Goal: Transaction & Acquisition: Purchase product/service

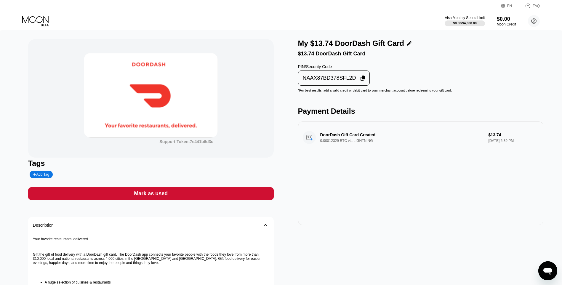
click at [216, 181] on div "Support Token: 7e441b6d3c Tags Add Tag Mark as used Description 󰅀 Your favorite…" at bounding box center [151, 205] width 246 height 332
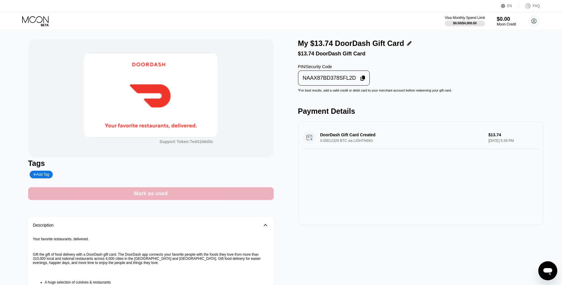
click at [220, 193] on div "Mark as used" at bounding box center [151, 193] width 246 height 13
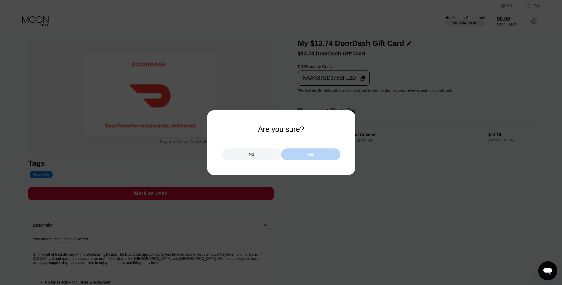
drag, startPoint x: 293, startPoint y: 158, endPoint x: 291, endPoint y: 154, distance: 4.5
click at [292, 158] on div "Yes" at bounding box center [310, 154] width 59 height 12
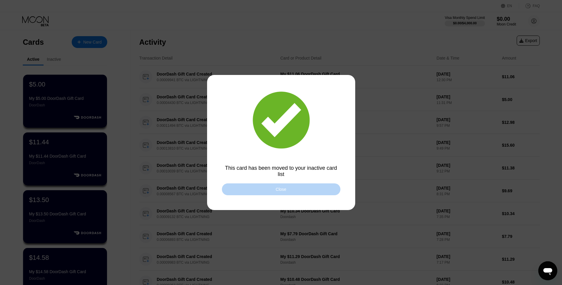
click at [259, 195] on div "Close" at bounding box center [281, 189] width 119 height 12
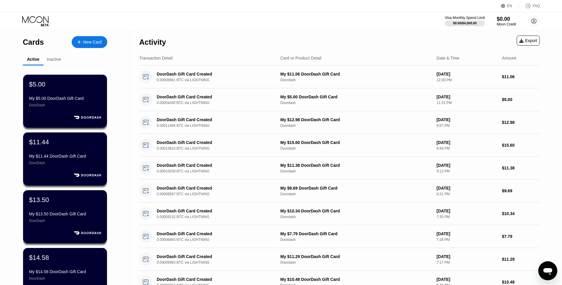
click at [91, 42] on div "New Card" at bounding box center [92, 42] width 18 height 5
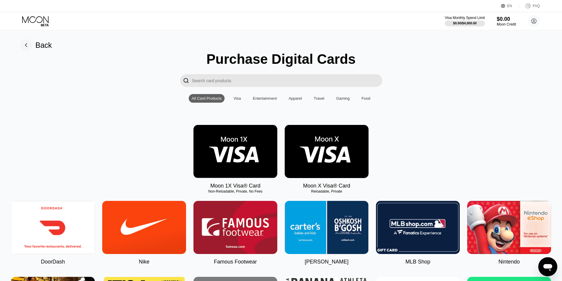
click at [64, 228] on img at bounding box center [53, 227] width 84 height 53
type input "0"
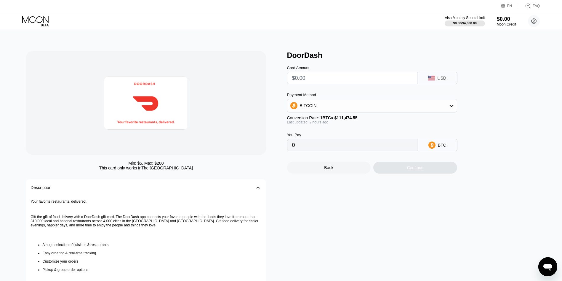
drag, startPoint x: 309, startPoint y: 75, endPoint x: 310, endPoint y: 72, distance: 3.2
click at [309, 75] on input "text" at bounding box center [352, 78] width 120 height 12
type input "$1"
type input "0.00000896"
type input "$19."
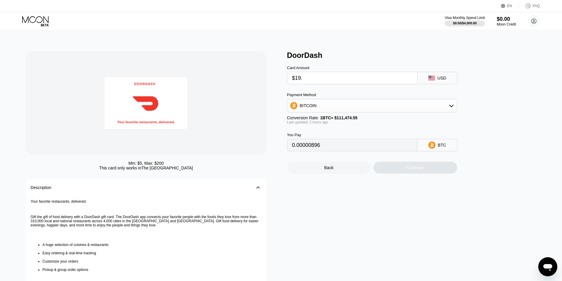
type input "0.00017023"
type input "$19.40"
type input "0.00017381"
type input "$19.40"
click at [408, 168] on div "Continue" at bounding box center [415, 168] width 84 height 12
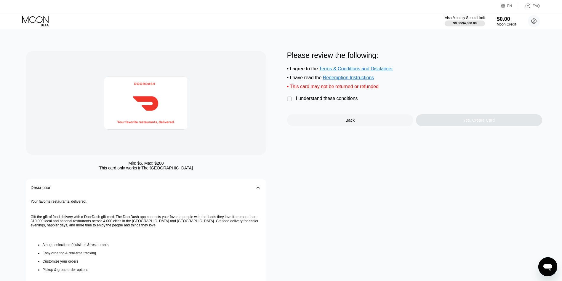
drag, startPoint x: 334, startPoint y: 102, endPoint x: 440, endPoint y: 134, distance: 110.1
click at [334, 101] on div "I understand these conditions" at bounding box center [327, 98] width 62 height 5
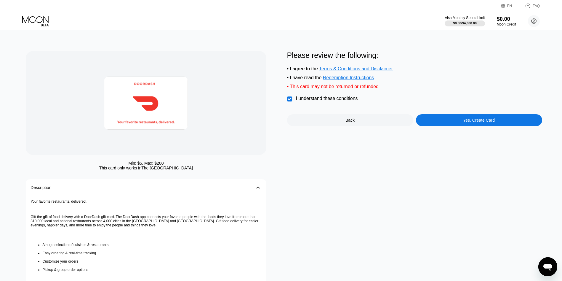
click at [458, 126] on div "Yes, Create Card" at bounding box center [479, 120] width 126 height 12
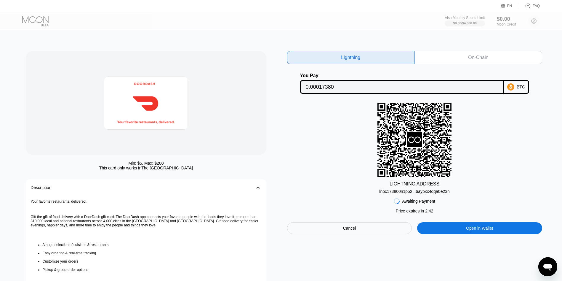
click at [441, 194] on div "lnbc173800n1p52...6aypxx4qqa0e23n" at bounding box center [414, 191] width 70 height 5
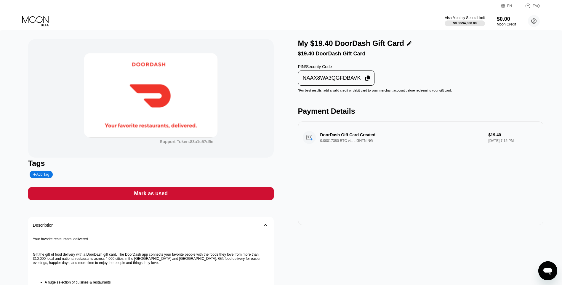
click at [255, 192] on div "Mark as used" at bounding box center [151, 193] width 246 height 13
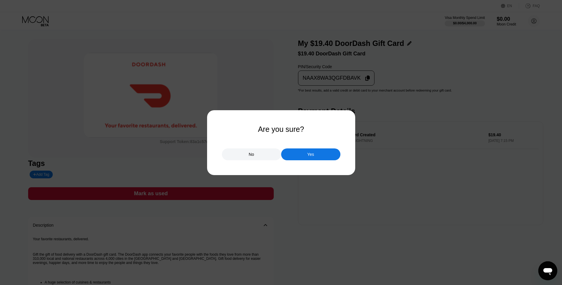
click at [401, 72] on div at bounding box center [283, 142] width 567 height 285
drag, startPoint x: 260, startPoint y: 159, endPoint x: 292, endPoint y: 109, distance: 59.4
click at [261, 159] on div "No" at bounding box center [251, 154] width 59 height 12
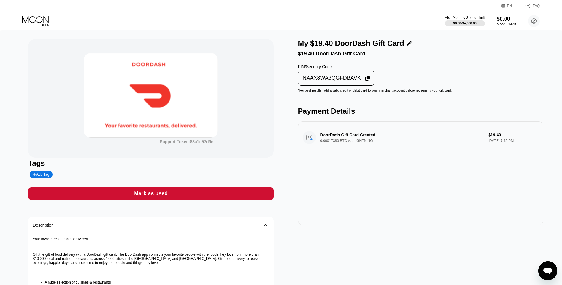
click at [318, 81] on div "NAAX8WA3QGFDBAVK" at bounding box center [332, 78] width 58 height 7
click at [251, 199] on div "Mark as used" at bounding box center [151, 193] width 246 height 13
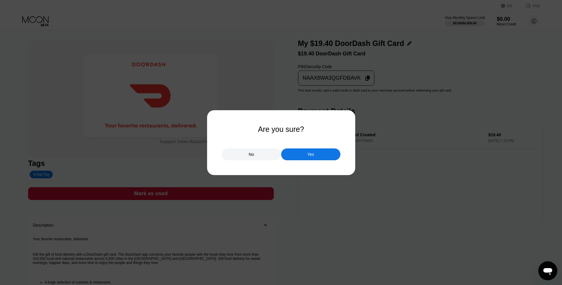
click at [327, 156] on div "Yes" at bounding box center [310, 154] width 59 height 12
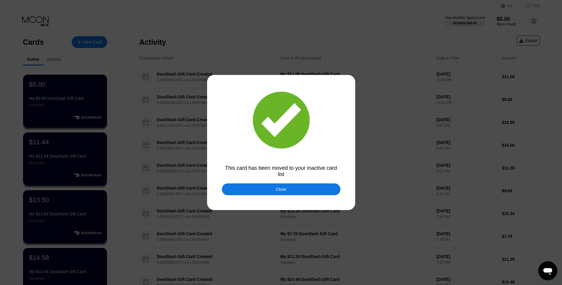
click at [276, 187] on div "Close" at bounding box center [281, 189] width 119 height 12
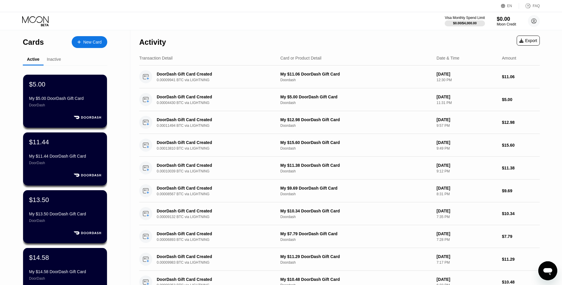
click at [97, 43] on div "New Card" at bounding box center [92, 42] width 18 height 5
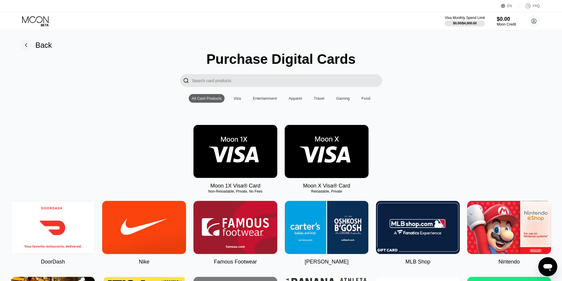
drag, startPoint x: 59, startPoint y: 227, endPoint x: 95, endPoint y: 185, distance: 55.5
click at [59, 227] on img at bounding box center [53, 227] width 84 height 53
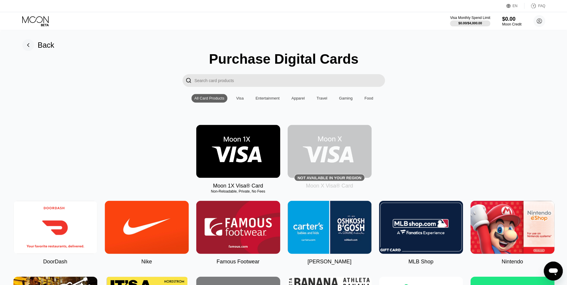
type input "0"
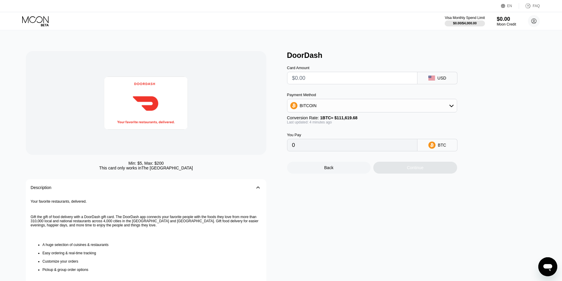
click at [315, 92] on div "Card Amount USD Payment Method BITCOIN Conversion Rate: 1 BTC ≈ $111,619.68 Las…" at bounding box center [382, 106] width 190 height 92
click at [315, 84] on input "text" at bounding box center [352, 78] width 120 height 12
type input "$7"
type input "0.00006268"
type input "$7.5"
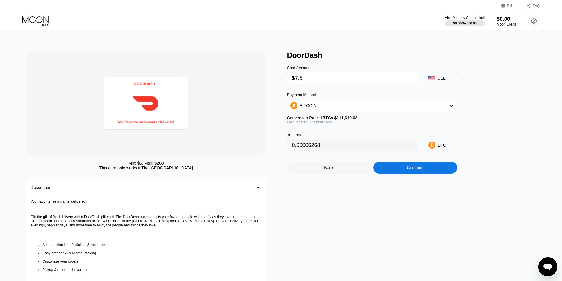
type input "0.00006716"
type input "$7.52"
type input "0.00006734"
type input "$7.52"
click at [423, 170] on div "Continue" at bounding box center [415, 167] width 17 height 5
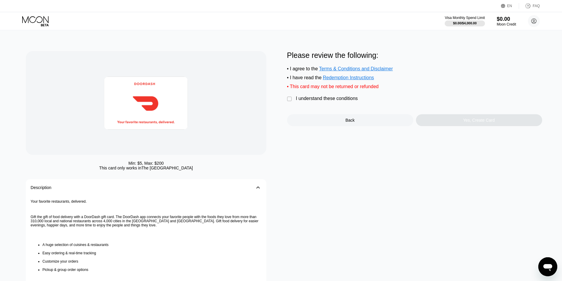
click at [361, 103] on div "Please review the following: • I agree to the Terms & Conditions and Disclaimer…" at bounding box center [414, 88] width 255 height 75
click at [351, 101] on div "I understand these conditions" at bounding box center [327, 98] width 62 height 5
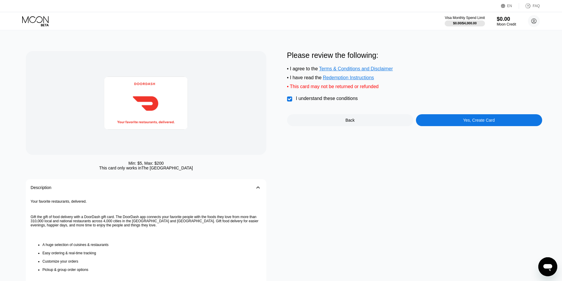
click at [508, 125] on div "Yes, Create Card" at bounding box center [479, 120] width 126 height 12
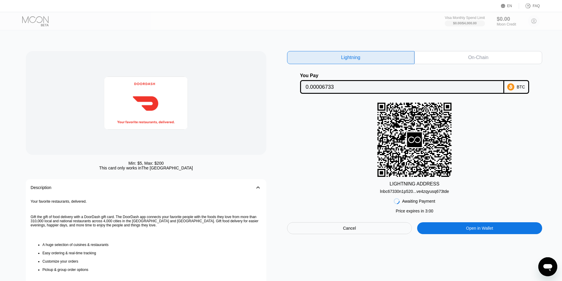
click at [428, 189] on div "lnbc67330n1p520...ve4zqyusq673tde" at bounding box center [414, 189] width 69 height 7
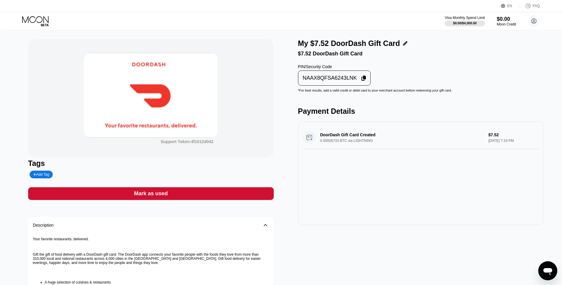
drag, startPoint x: 331, startPoint y: 92, endPoint x: 328, endPoint y: 83, distance: 9.5
click at [331, 84] on div "My $7.52 DoorDash Gift Card $7.52 DoorDash Gift Card PIN/Security Code NAAX8QFS…" at bounding box center [421, 205] width 246 height 332
click at [327, 79] on div "NAAX8QFSA6243LNK" at bounding box center [330, 78] width 54 height 7
